Goal: Task Accomplishment & Management: Manage account settings

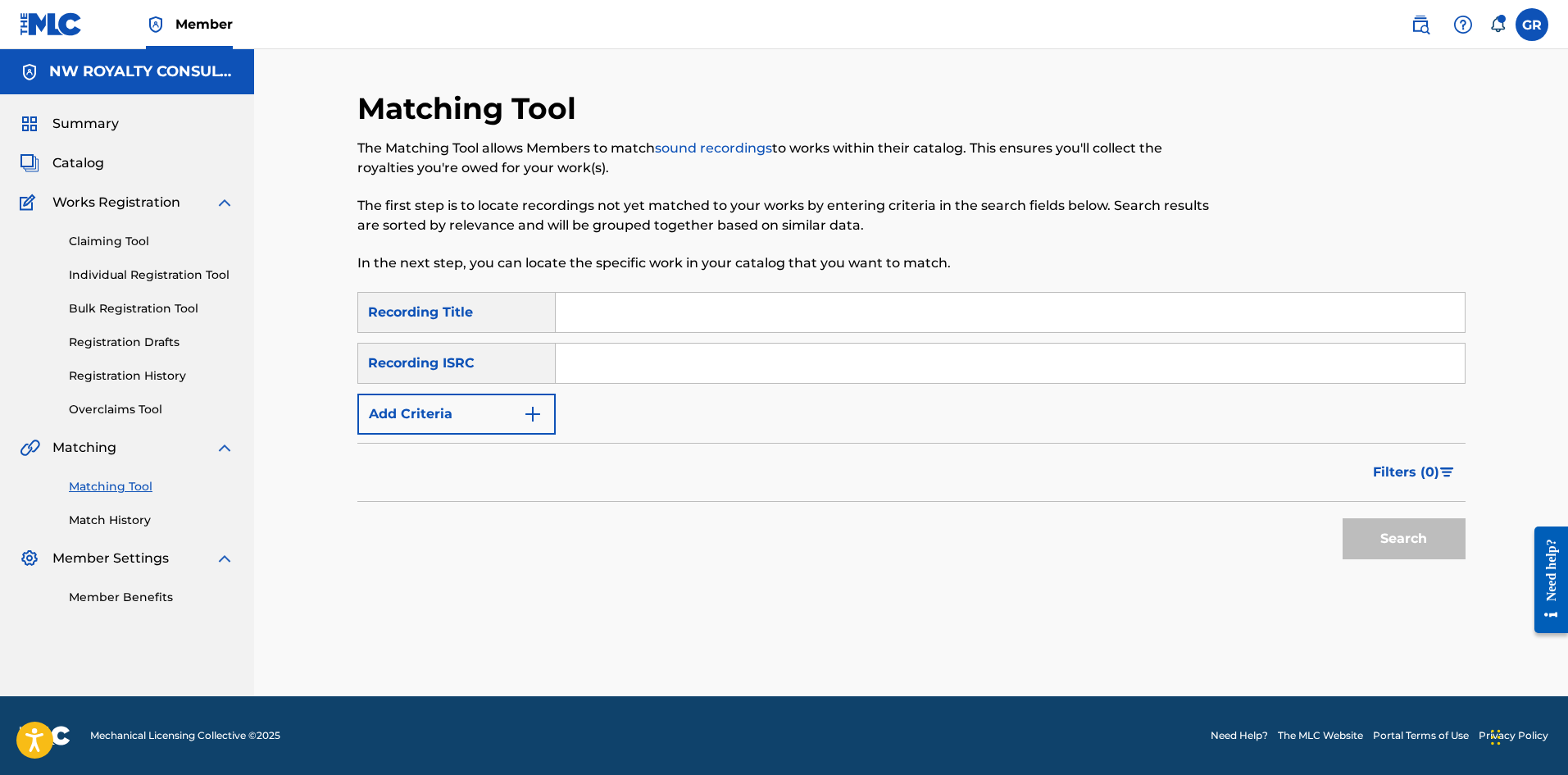
click at [80, 158] on span "Catalog" at bounding box center [79, 163] width 52 height 19
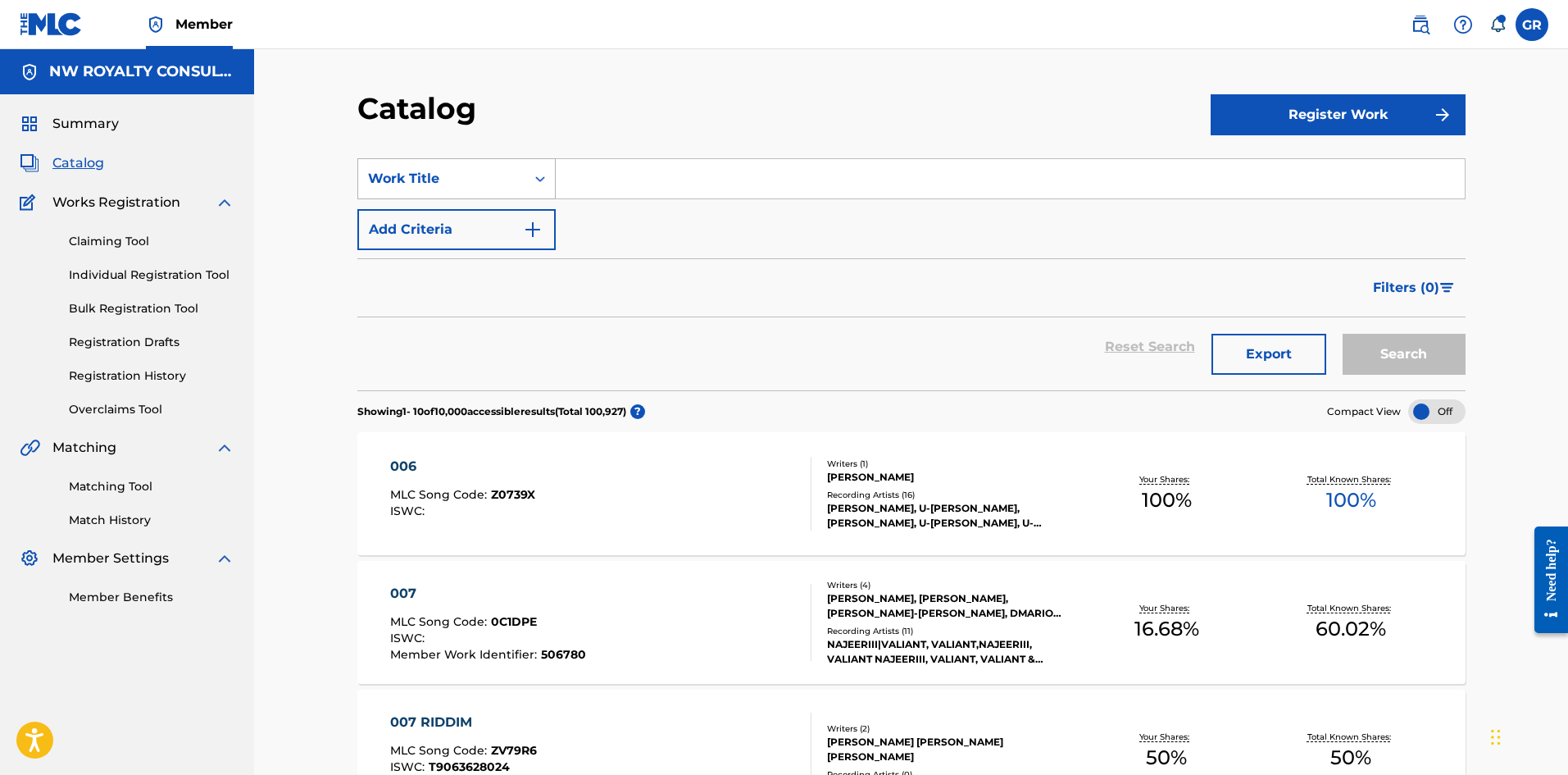
click at [458, 178] on div "Work Title" at bounding box center [441, 178] width 147 height 19
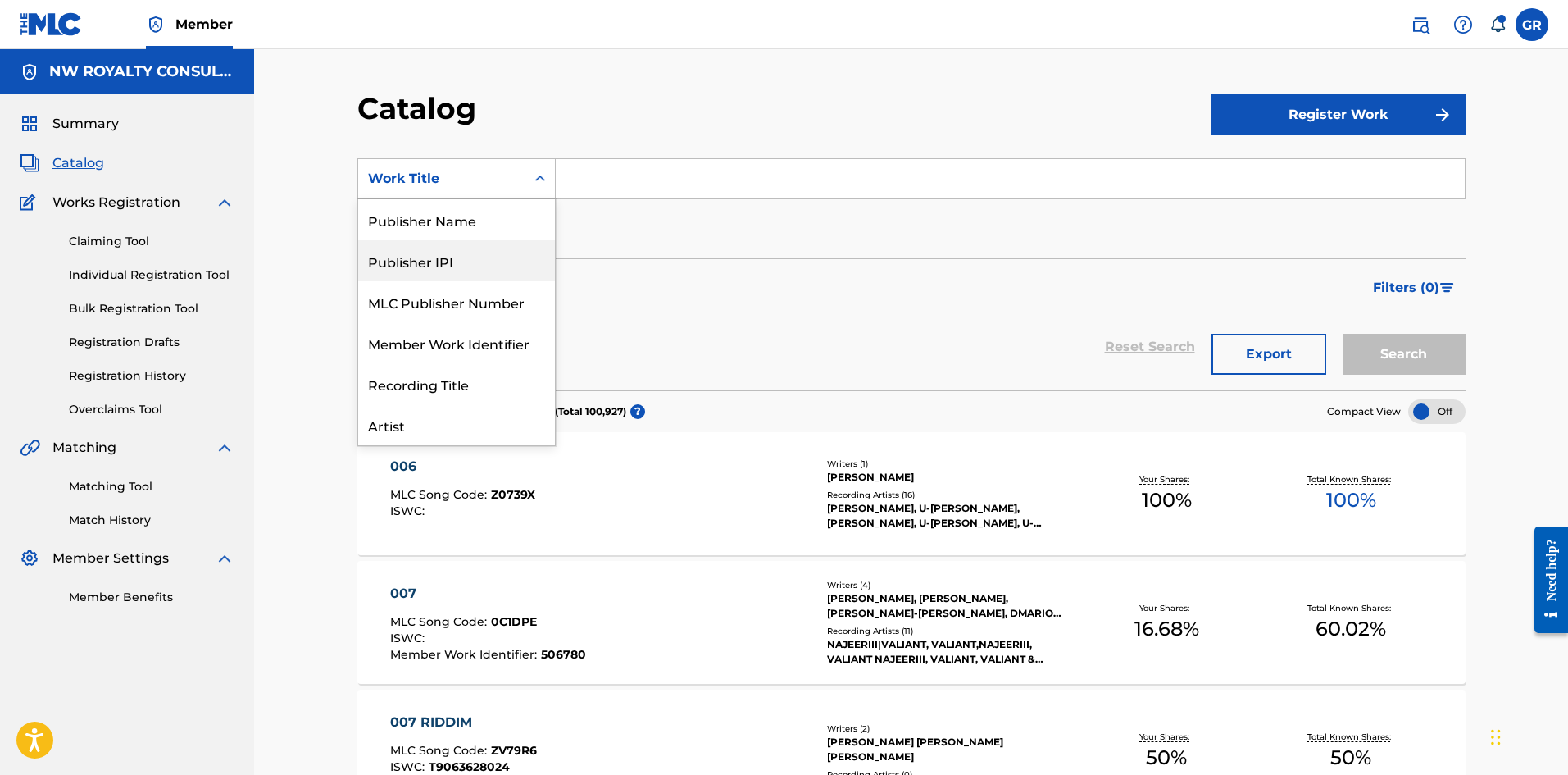
scroll to position [82, 0]
click at [451, 256] on div "MLC Song Code" at bounding box center [456, 261] width 197 height 41
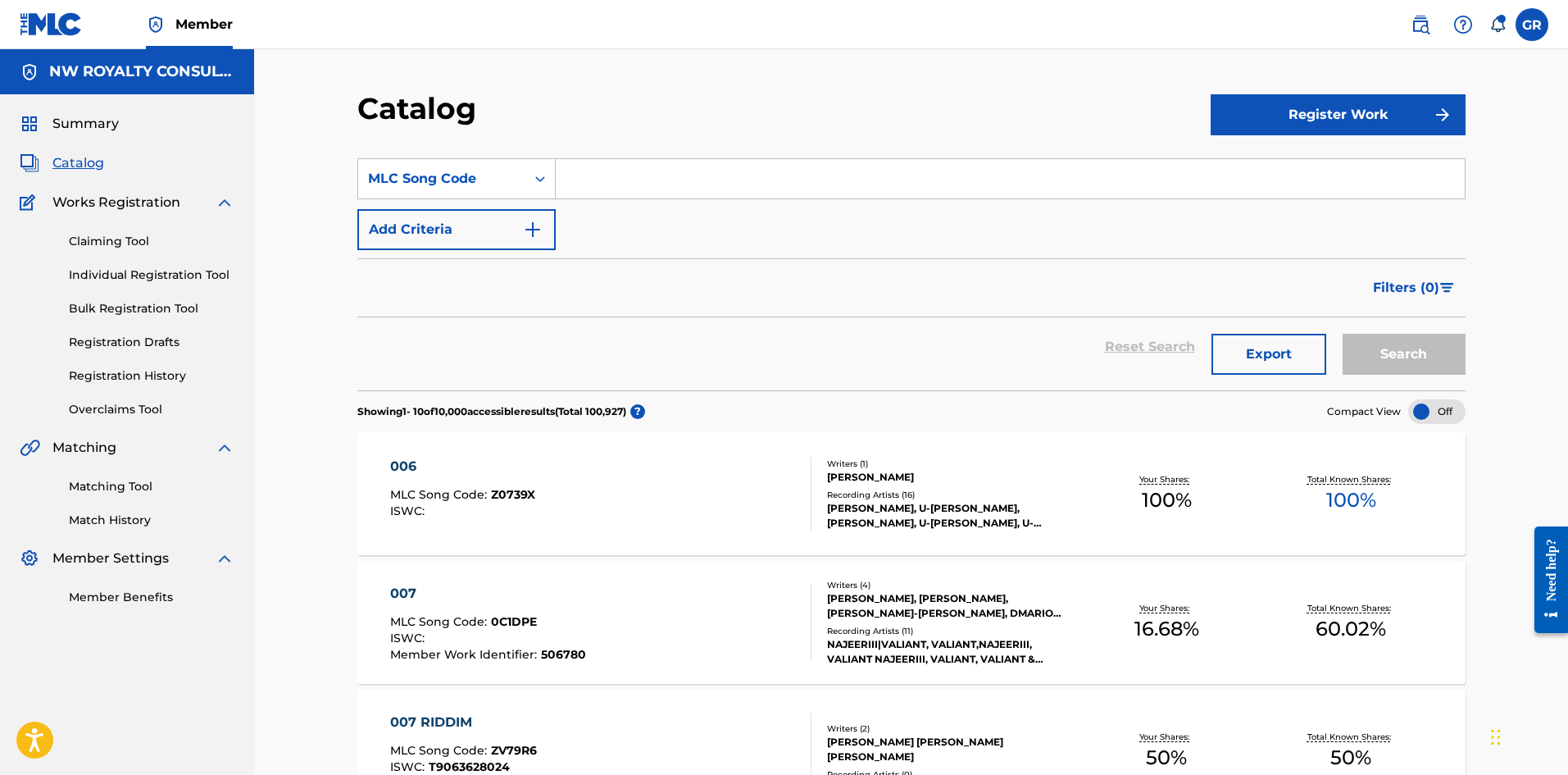
click at [591, 174] on input "Search Form" at bounding box center [1009, 178] width 909 height 39
paste input "AD802F"
type input "AD802F"
drag, startPoint x: 1392, startPoint y: 353, endPoint x: 1367, endPoint y: 352, distance: 25.0
click at [1392, 352] on button "Search" at bounding box center [1404, 354] width 123 height 41
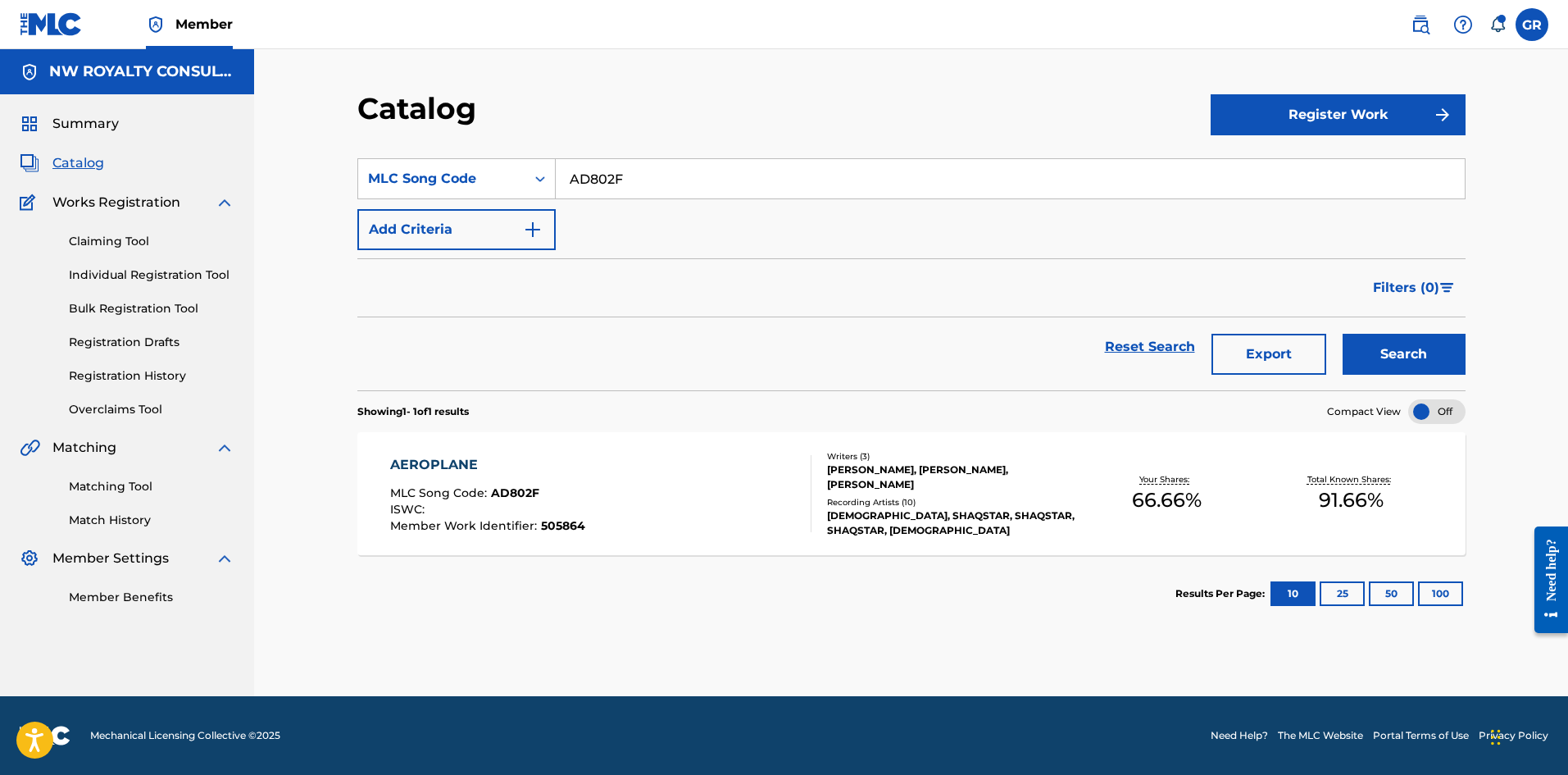
click at [451, 457] on div "AEROPLANE" at bounding box center [487, 464] width 195 height 19
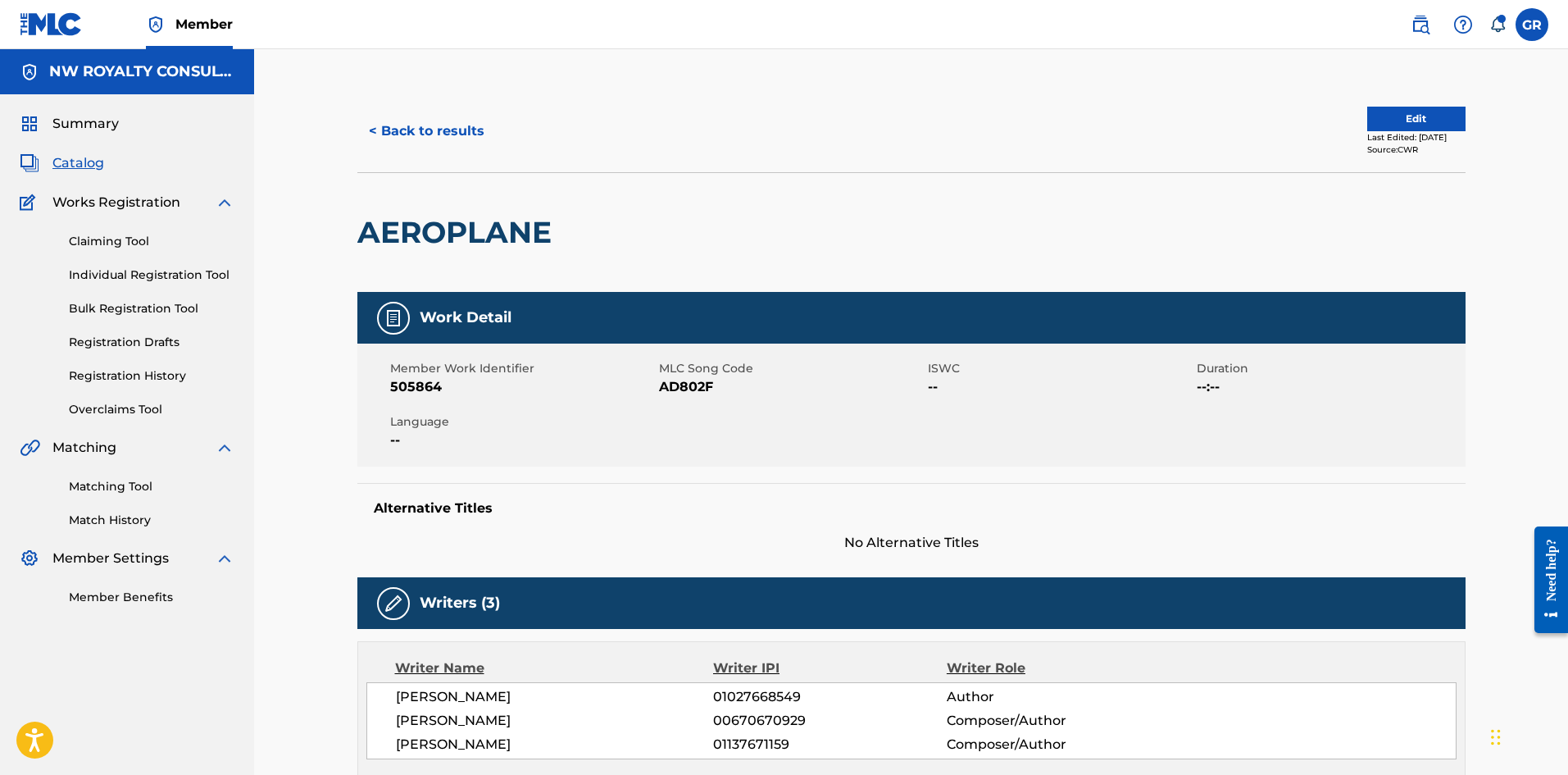
click at [1403, 111] on button "Edit" at bounding box center [1416, 118] width 98 height 24
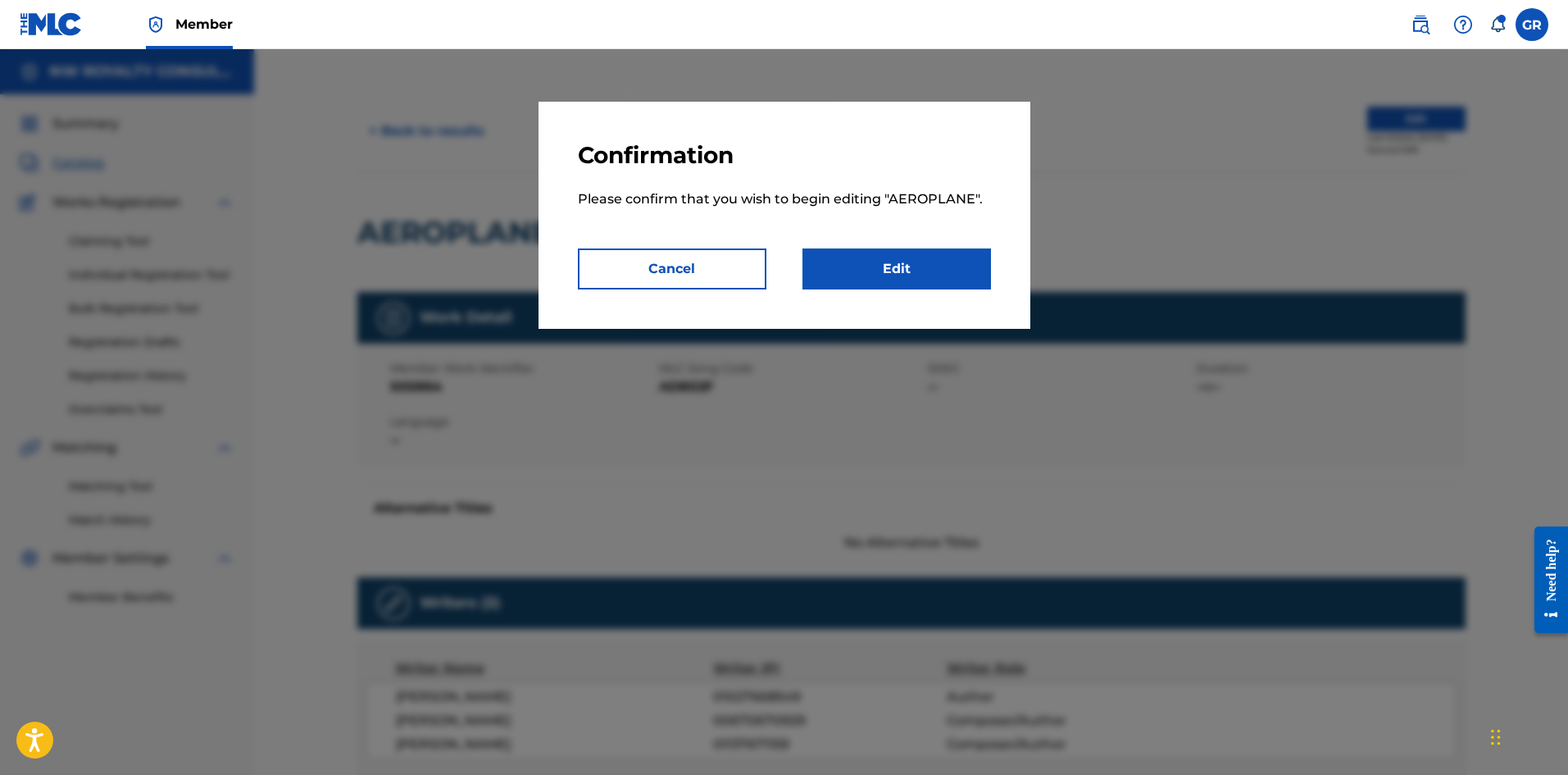
click at [916, 255] on link "Edit" at bounding box center [896, 268] width 188 height 41
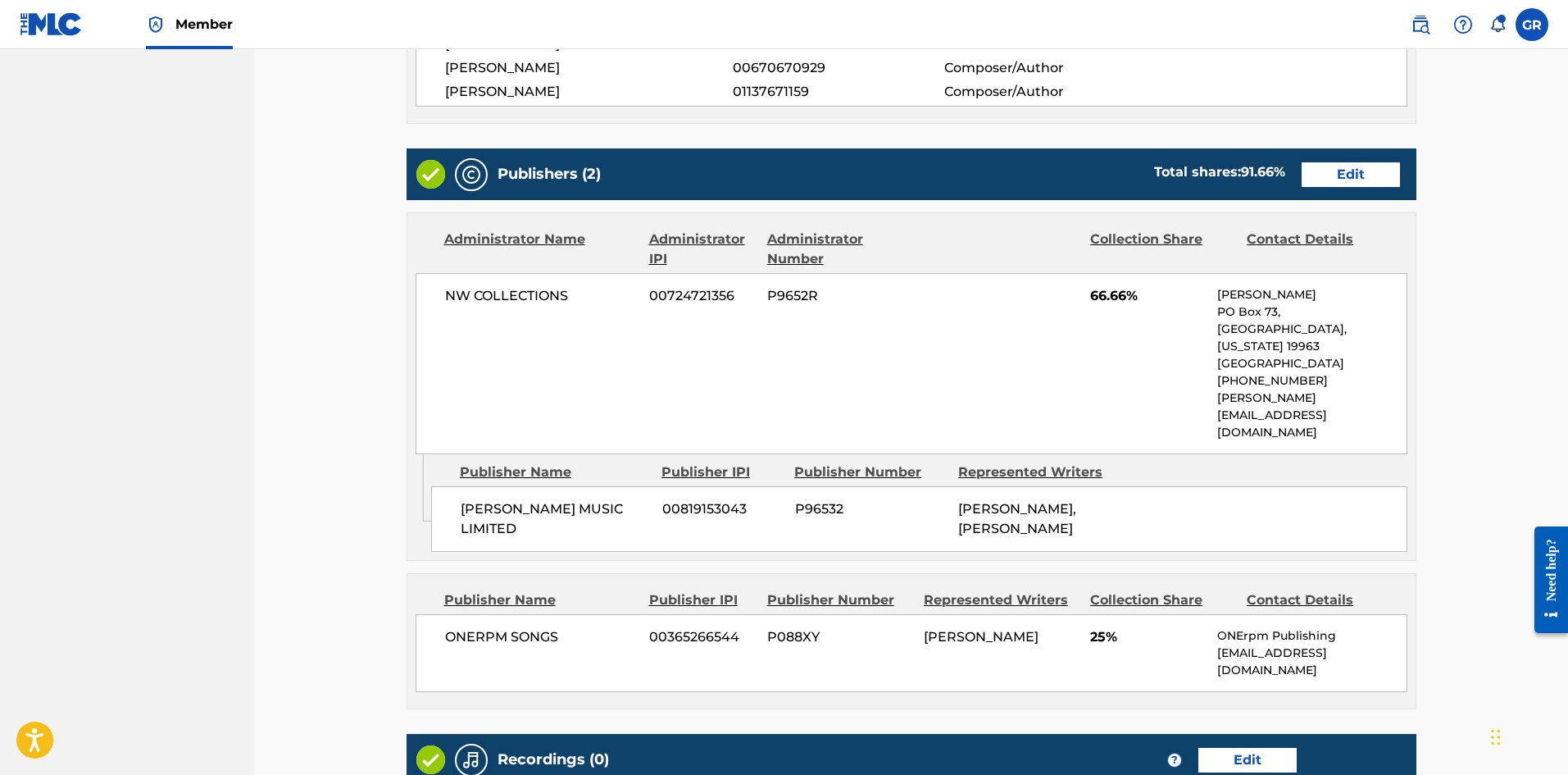
scroll to position [585, 0]
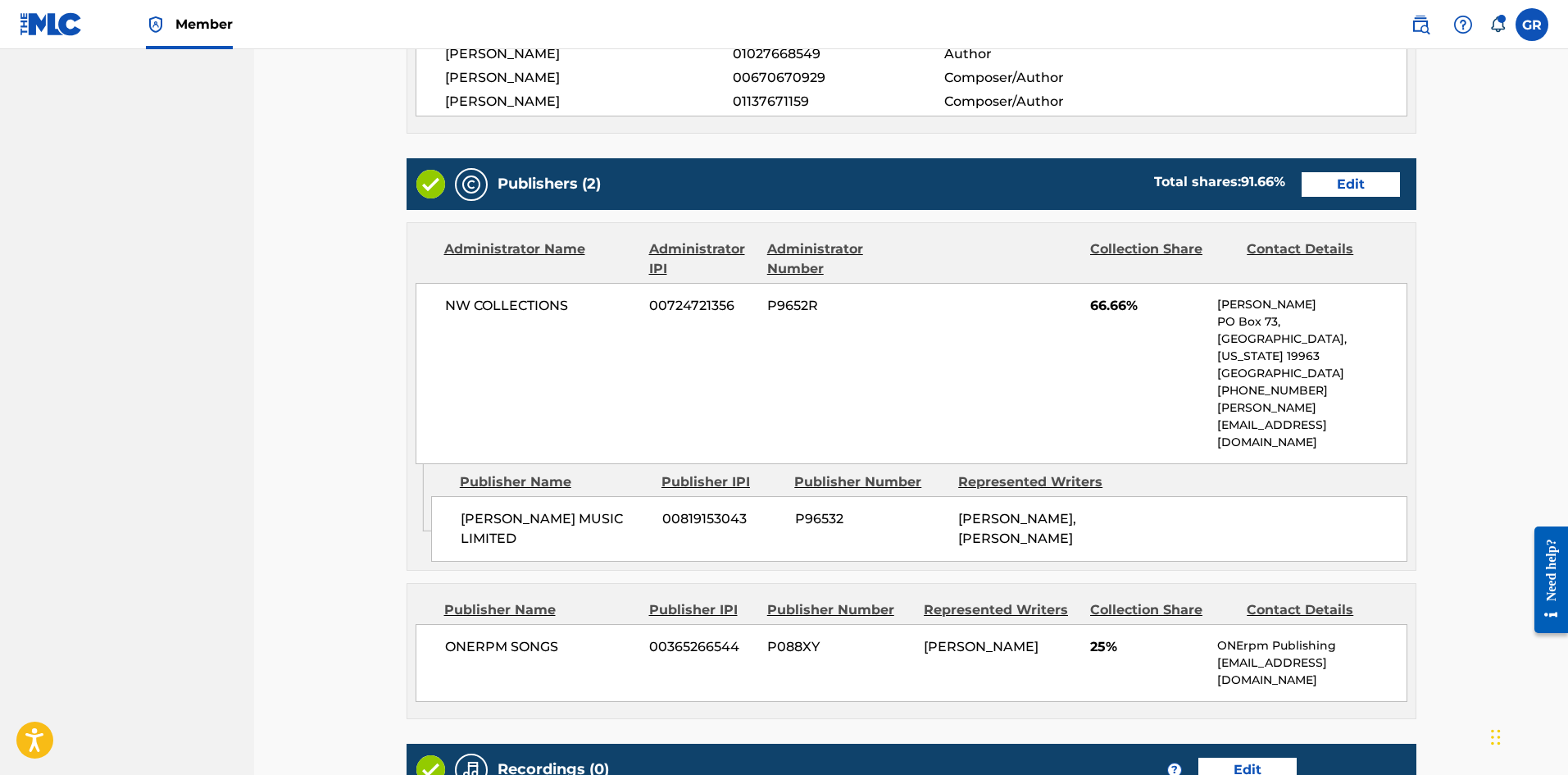
click at [1352, 182] on link "Edit" at bounding box center [1350, 183] width 98 height 24
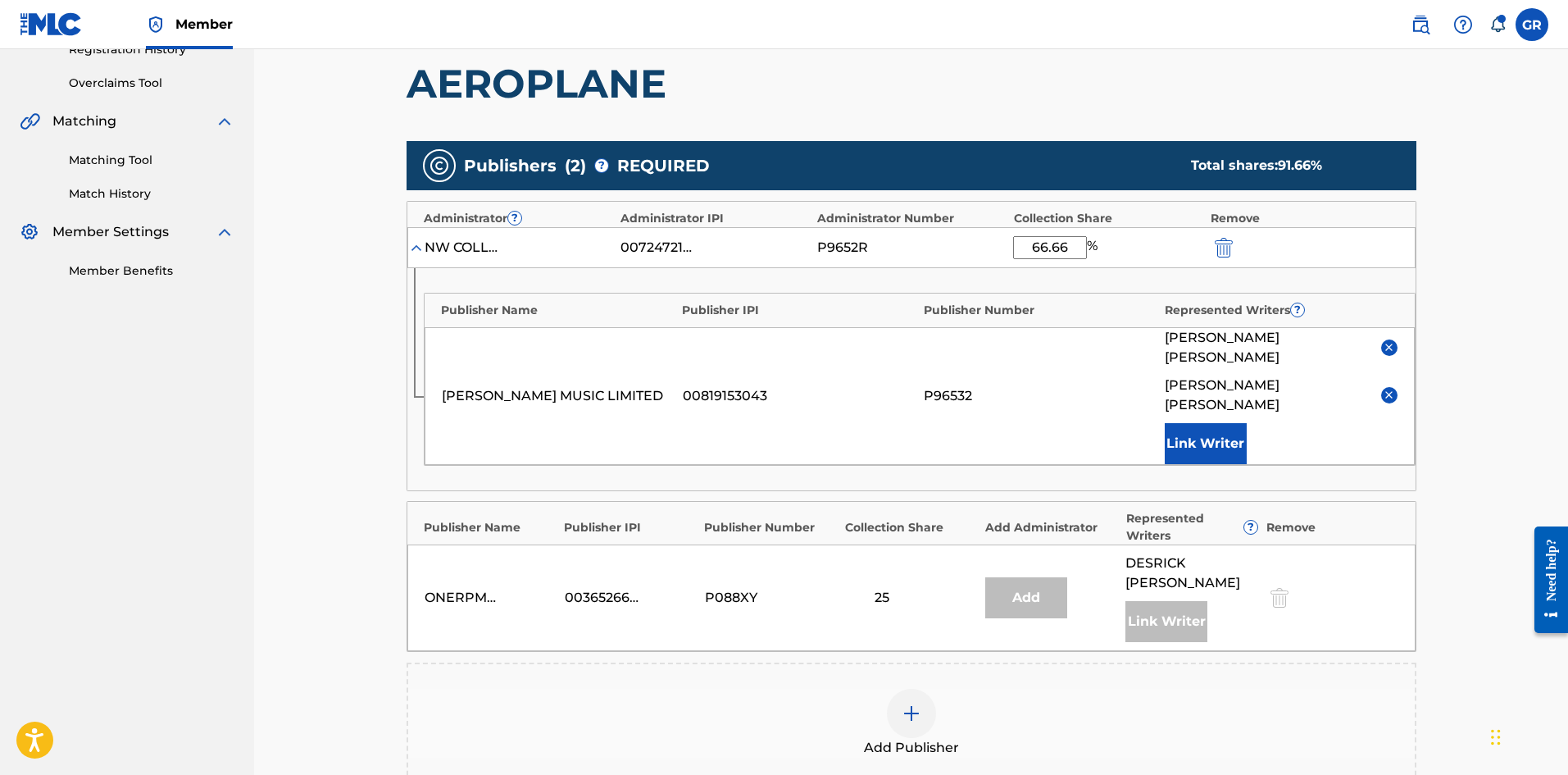
scroll to position [328, 0]
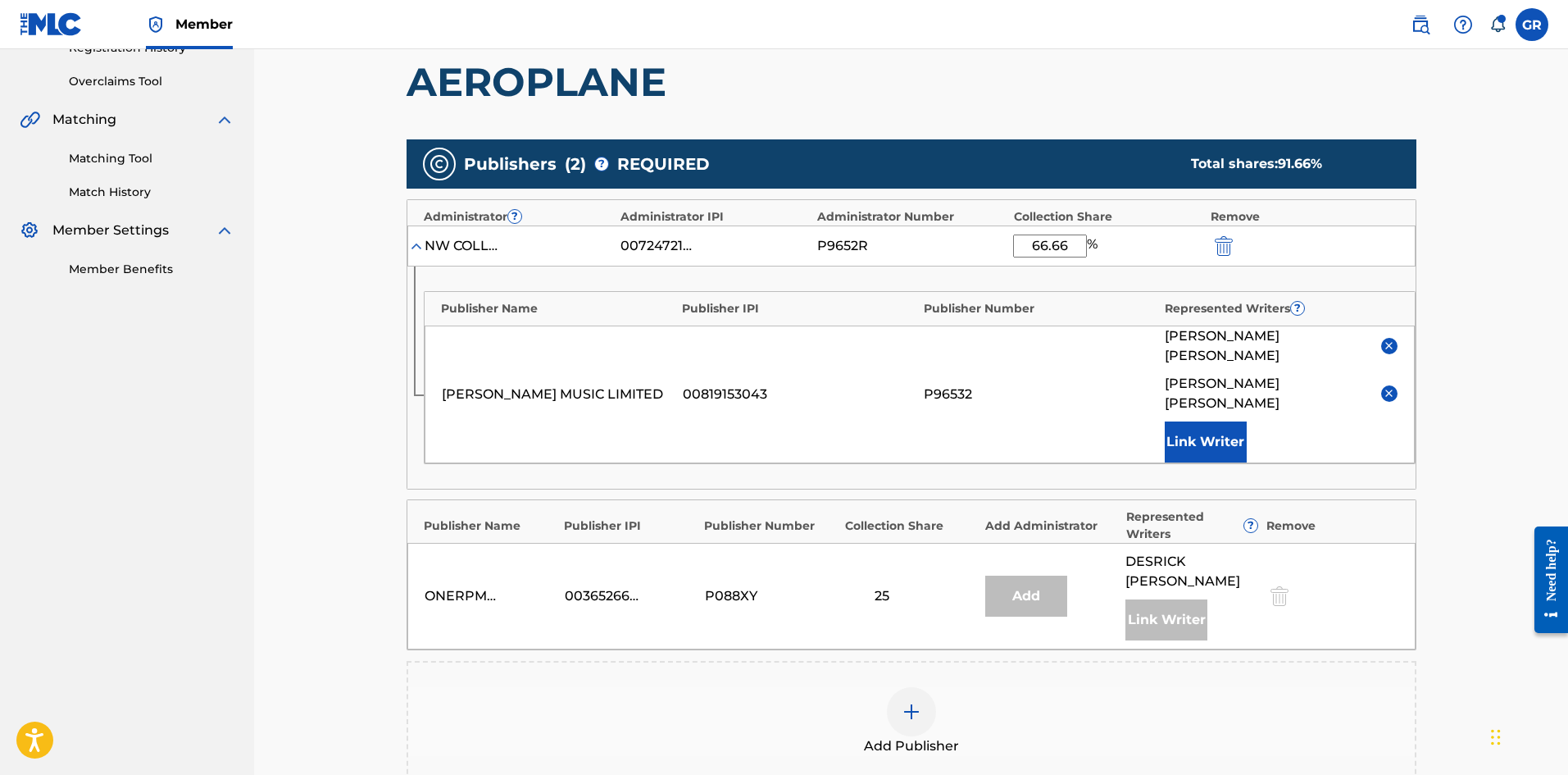
drag, startPoint x: 1063, startPoint y: 245, endPoint x: 1014, endPoint y: 241, distance: 49.2
click at [1014, 241] on input "66.66" at bounding box center [1050, 245] width 74 height 23
type input "75"
click at [1092, 288] on div "Publisher Name Publisher IPI Publisher Number Represented Writers ? [PERSON_NAM…" at bounding box center [910, 377] width 1008 height 222
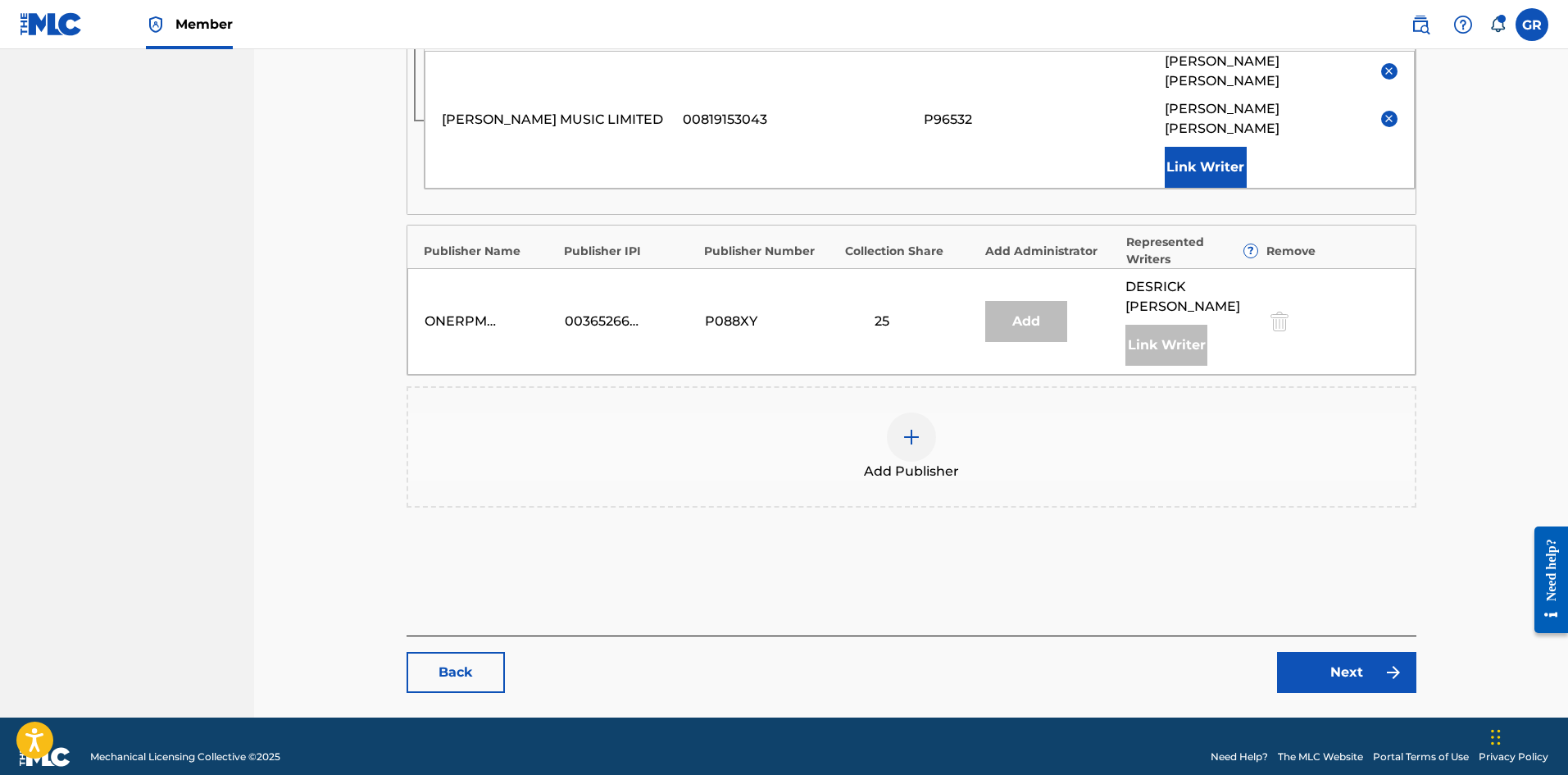
scroll to position [604, 0]
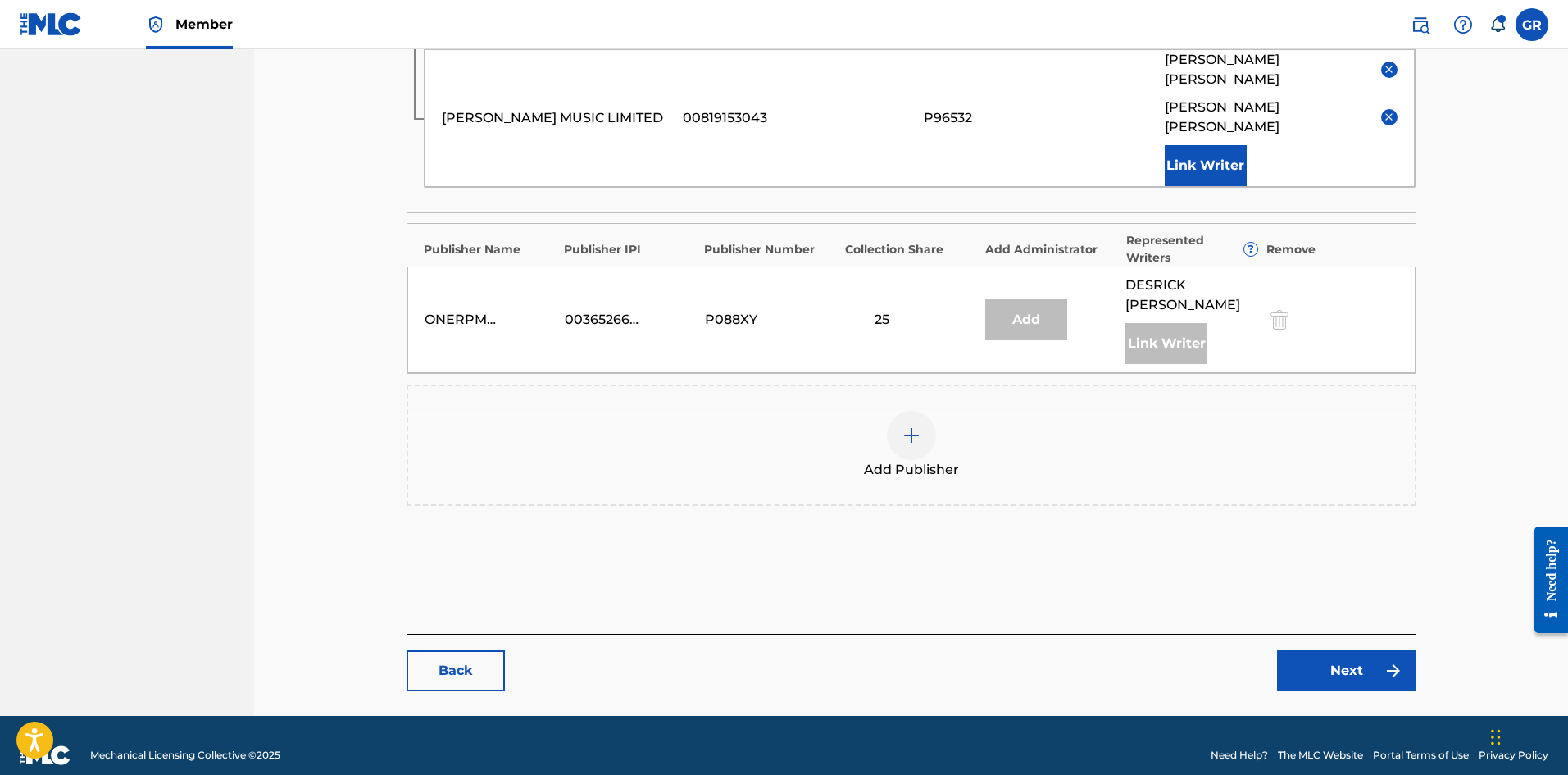
click at [1345, 650] on link "Next" at bounding box center [1346, 670] width 139 height 41
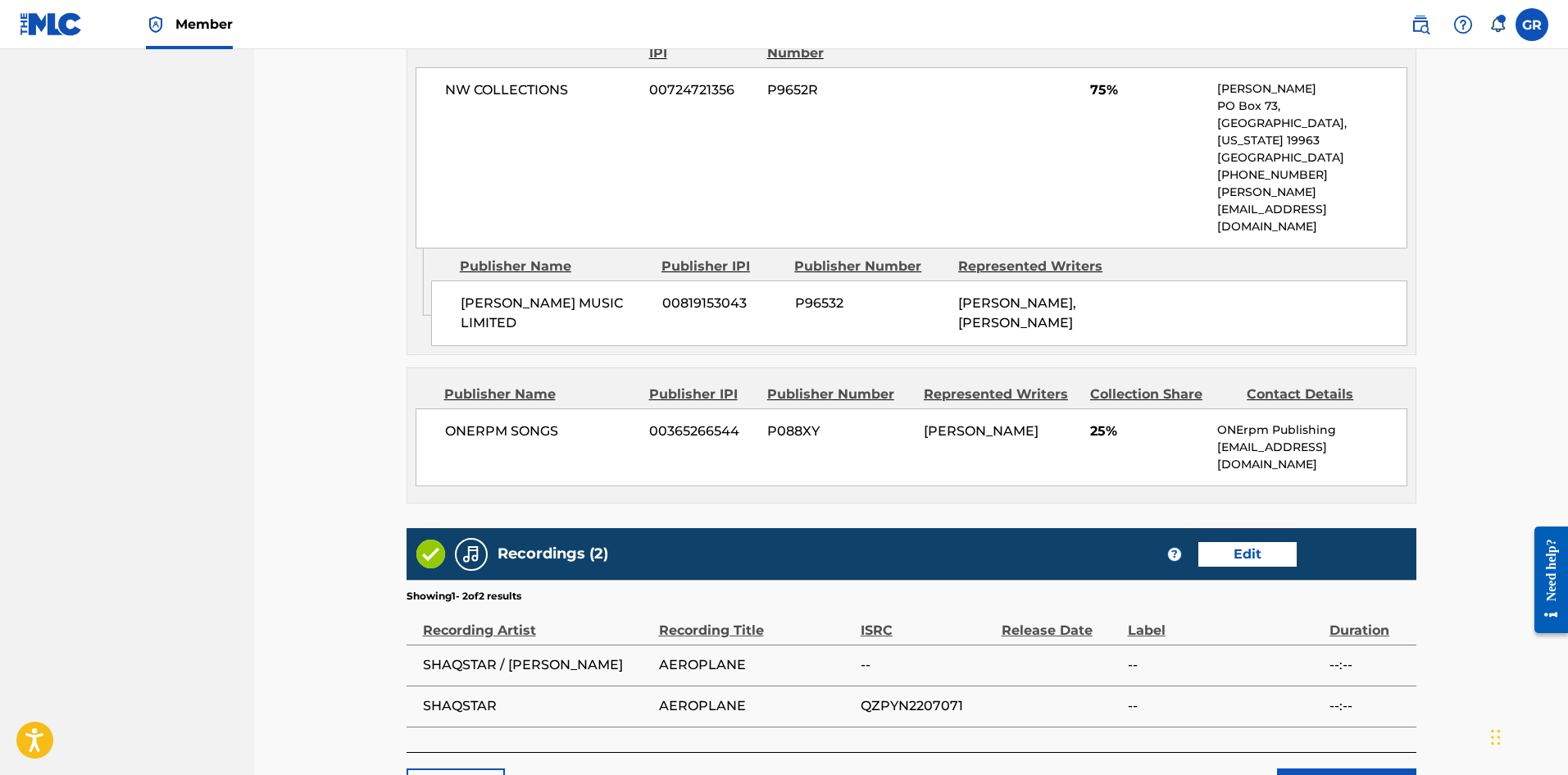
scroll to position [926, 0]
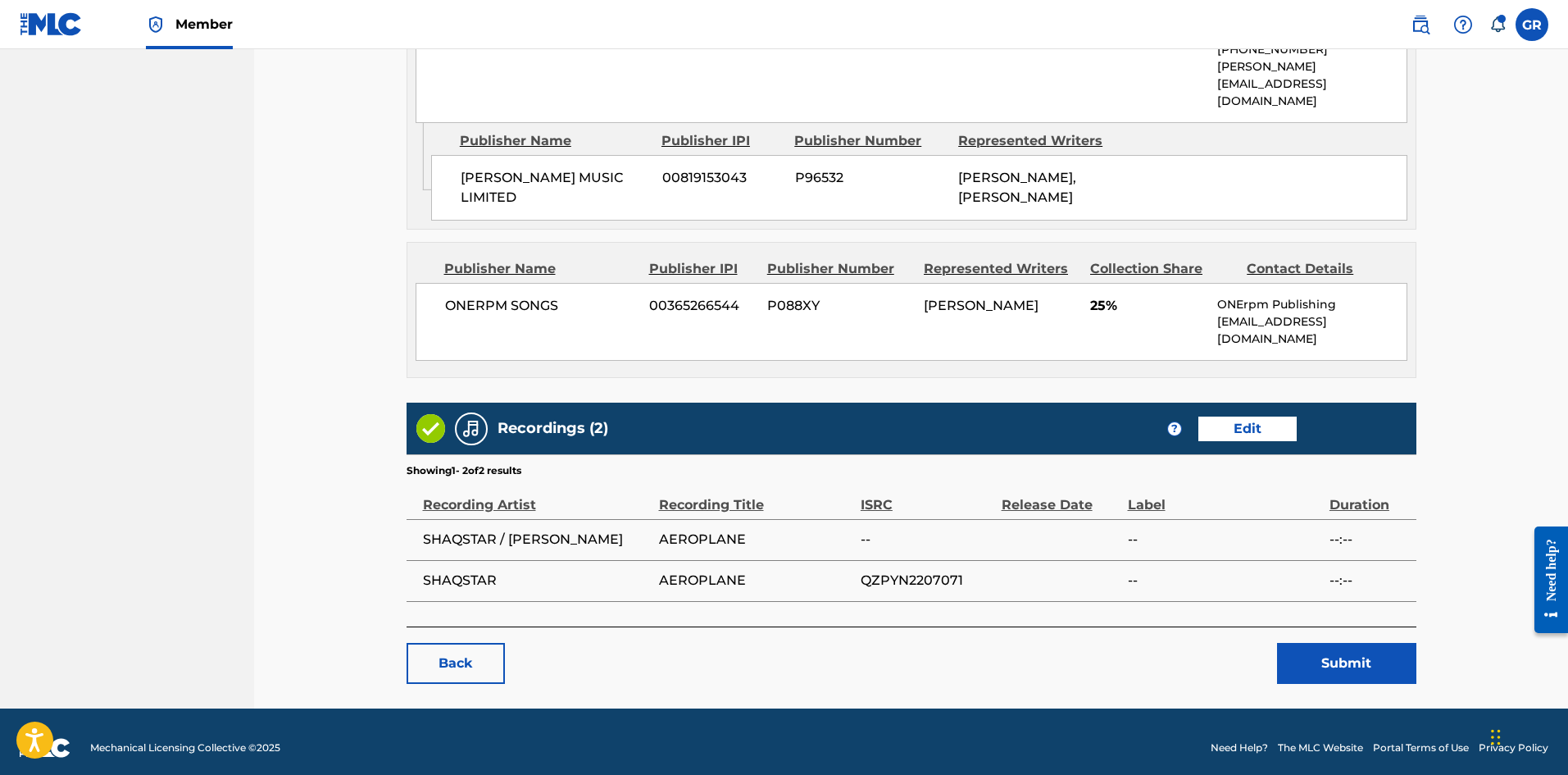
click at [915, 571] on span "QZPYN2207071" at bounding box center [926, 580] width 133 height 19
copy span "QZPYN2207071"
click at [1354, 646] on button "Submit" at bounding box center [1346, 663] width 139 height 41
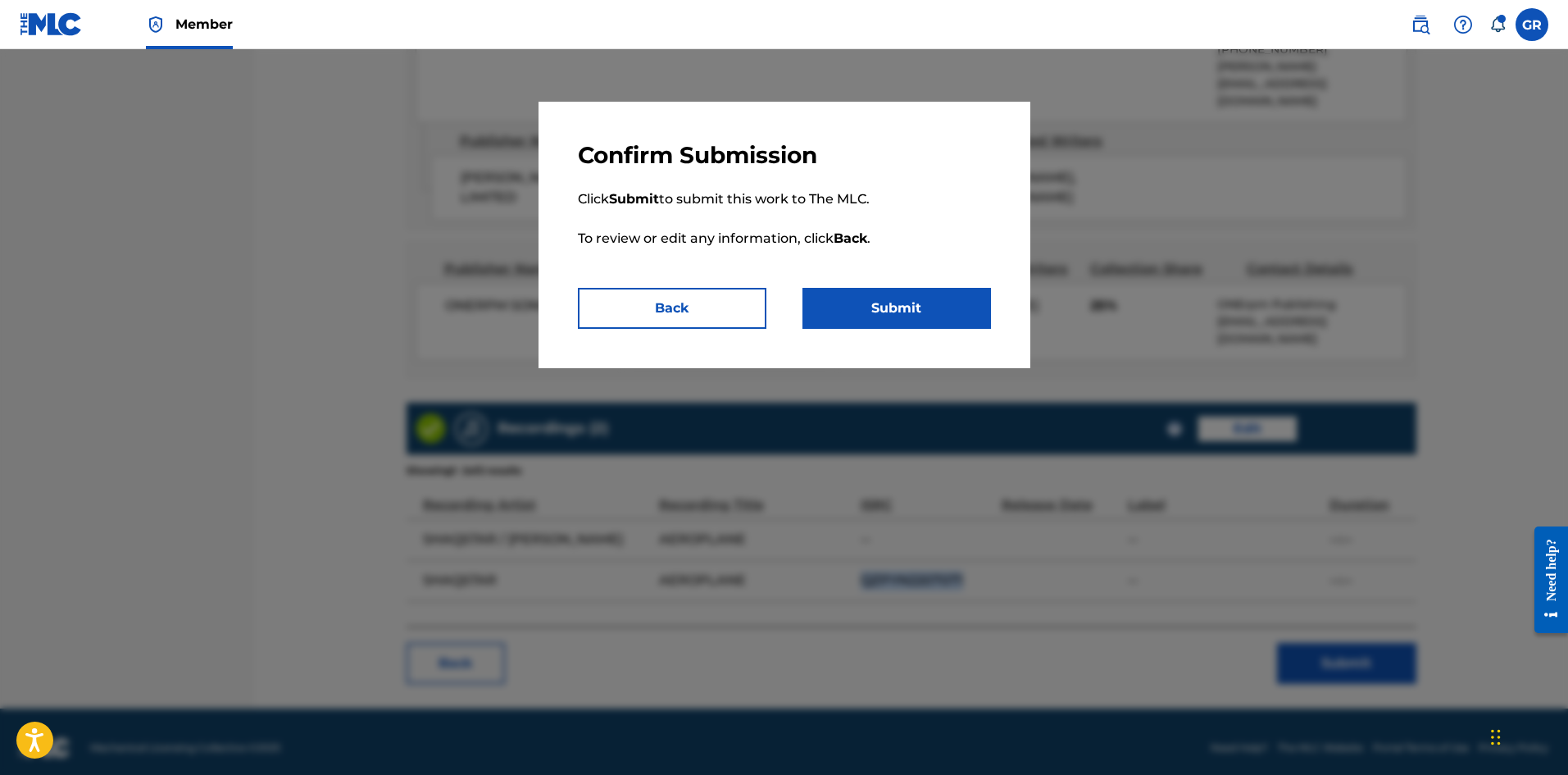
click at [905, 313] on button "Submit" at bounding box center [896, 307] width 188 height 41
